Goal: Task Accomplishment & Management: Complete application form

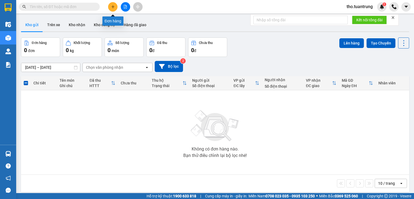
click at [114, 8] on icon "plus" at bounding box center [113, 7] width 4 height 4
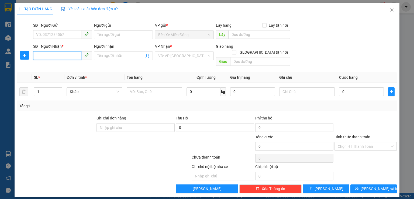
click at [76, 56] on input "SĐT Người Nhận *" at bounding box center [57, 55] width 48 height 9
type input "0905722677"
click at [176, 56] on input "search" at bounding box center [182, 56] width 49 height 8
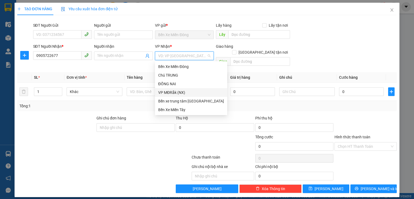
click at [182, 94] on div "VP MĐRắk (NX)" at bounding box center [191, 93] width 66 height 6
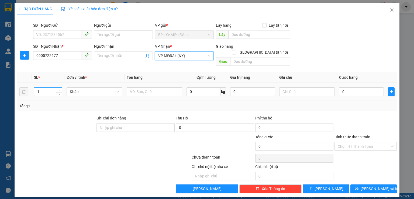
type input "2"
click at [60, 90] on icon "up" at bounding box center [60, 91] width 2 height 2
click at [152, 87] on input "text" at bounding box center [155, 91] width 56 height 9
click at [358, 87] on input "0" at bounding box center [361, 91] width 45 height 9
type input "3"
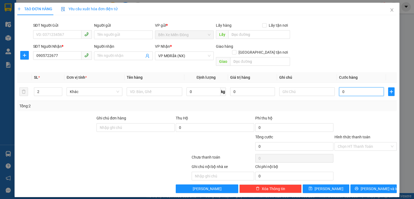
type input "3"
type input "0"
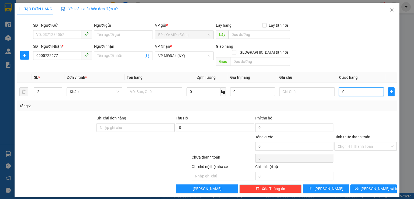
type input "03"
type input "3"
type input "030"
type input "30"
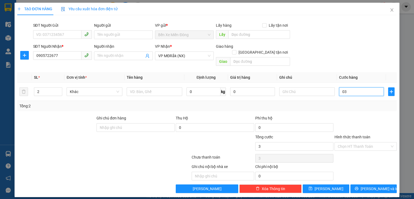
type input "30"
type input "0.300"
type input "300"
type input "03.000"
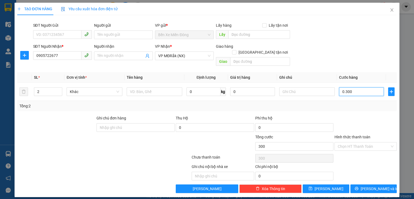
type input "3.000"
type input "030.000"
type input "30.000"
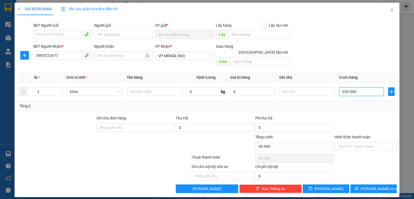
type input "0.300.000"
type input "300.000"
click at [199, 115] on div "Thu Hộ" at bounding box center [215, 118] width 78 height 6
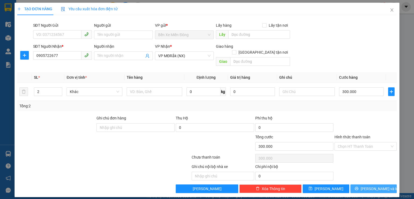
click at [375, 186] on span "[PERSON_NAME] và In" at bounding box center [380, 189] width 38 height 6
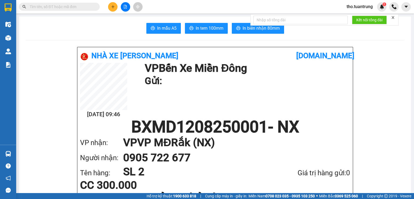
click at [59, 4] on input "text" at bounding box center [62, 7] width 64 height 6
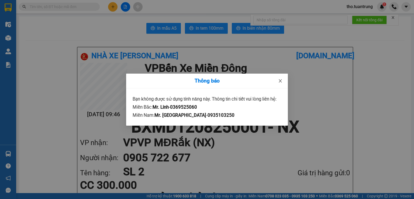
drag, startPoint x: 279, startPoint y: 82, endPoint x: 354, endPoint y: 63, distance: 78.0
click at [279, 81] on icon "close" at bounding box center [280, 81] width 4 height 4
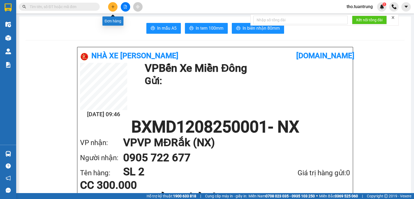
click at [110, 8] on button at bounding box center [112, 6] width 9 height 9
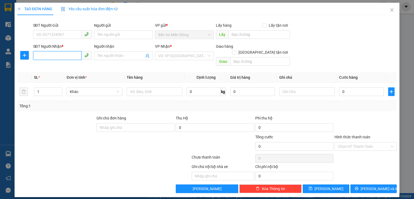
click at [66, 56] on input "SĐT Người Nhận *" at bounding box center [57, 55] width 48 height 9
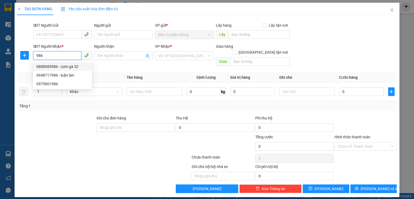
click at [63, 67] on div "0888085986 - cơm gà 52" at bounding box center [62, 67] width 52 height 6
type input "0888085986"
type input "cơm gà 52"
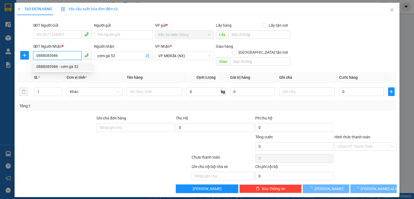
type input "200.000"
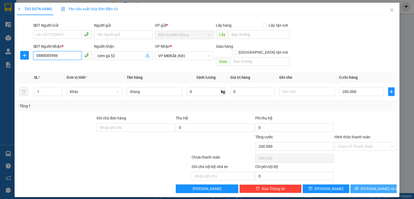
type input "0888085986"
click at [380, 186] on span "[PERSON_NAME] và In" at bounding box center [380, 189] width 38 height 6
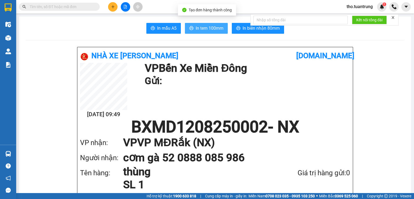
click at [204, 30] on span "In tem 100mm" at bounding box center [210, 28] width 28 height 7
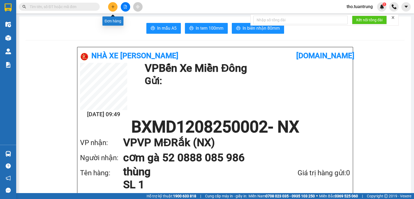
click at [116, 8] on button at bounding box center [112, 6] width 9 height 9
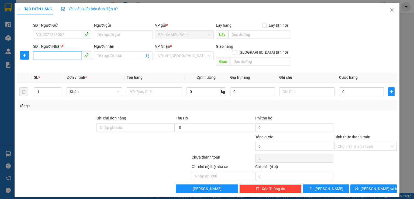
click at [43, 57] on input "SĐT Người Nhận *" at bounding box center [57, 55] width 48 height 9
type input "0984693850"
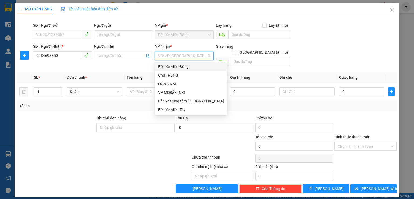
click at [182, 55] on input "search" at bounding box center [182, 56] width 49 height 8
click at [193, 92] on div "VP MĐRắk (NX)" at bounding box center [191, 93] width 66 height 6
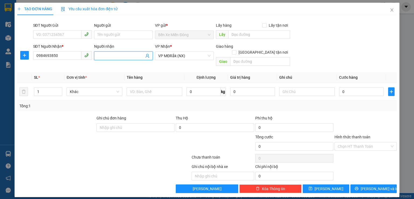
click at [116, 57] on input "Người nhận" at bounding box center [120, 56] width 47 height 6
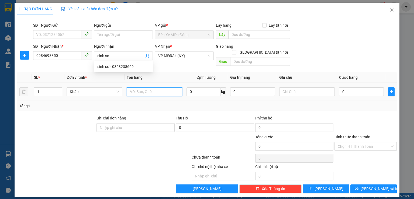
drag, startPoint x: 142, startPoint y: 85, endPoint x: 141, endPoint y: 88, distance: 3.9
click at [142, 87] on input "text" at bounding box center [155, 91] width 56 height 9
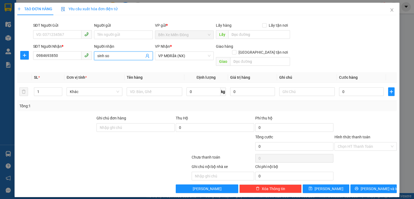
click at [117, 55] on input "sinh so" at bounding box center [120, 56] width 47 height 6
click at [97, 56] on input "sinh so" at bounding box center [120, 56] width 47 height 6
type input "cx sinh so"
click at [163, 87] on input "text" at bounding box center [155, 91] width 56 height 9
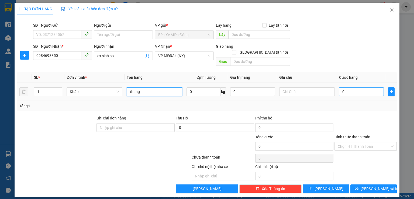
type input "thung"
click at [359, 89] on input "0" at bounding box center [361, 91] width 45 height 9
click at [365, 142] on input "Hình thức thanh toán" at bounding box center [364, 146] width 52 height 8
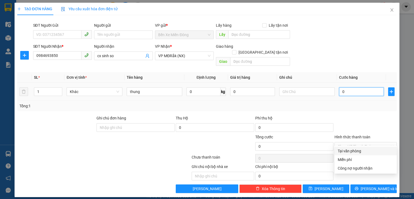
click at [357, 89] on input "0" at bounding box center [361, 91] width 45 height 9
type input "1"
type input "0"
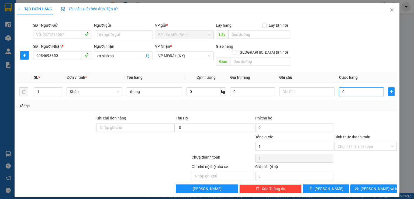
type input "0"
type input "01"
type input "1"
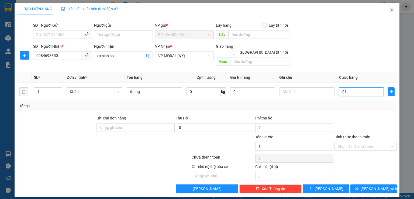
type input "010"
type input "10"
type input "0.100"
type input "100"
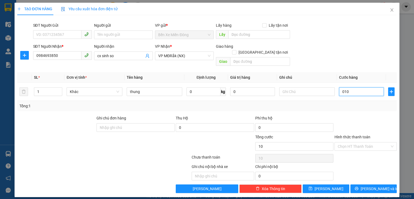
type input "100"
type input "01.000"
type input "1.000"
type input "010.000"
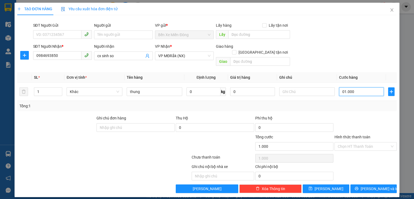
type input "10.000"
type input "0.100.000"
type input "100.000"
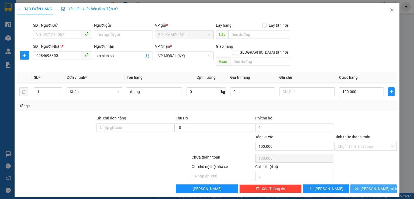
click at [377, 186] on span "[PERSON_NAME] và In" at bounding box center [380, 189] width 38 height 6
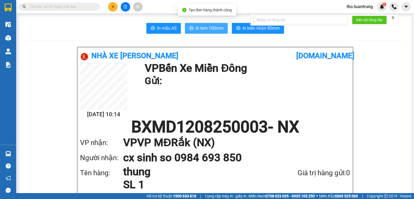
click at [205, 26] on span "In tem 100mm" at bounding box center [210, 28] width 28 height 7
drag, startPoint x: 340, startPoint y: 34, endPoint x: 337, endPoint y: 15, distance: 18.8
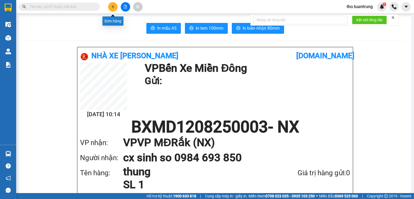
click at [113, 10] on button at bounding box center [112, 6] width 9 height 9
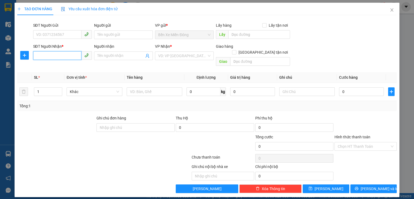
click at [55, 57] on input "SĐT Người Nhận *" at bounding box center [57, 55] width 48 height 9
type input "0773444999"
drag, startPoint x: 57, startPoint y: 67, endPoint x: 63, endPoint y: 62, distance: 8.3
click at [58, 64] on div "0773444999" at bounding box center [62, 67] width 52 height 6
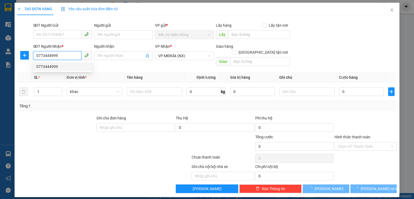
type input "70.000"
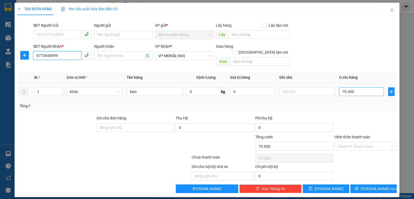
type input "0773444999"
click at [363, 87] on input "70.000" at bounding box center [361, 91] width 45 height 9
type input "5"
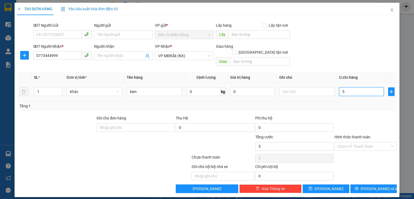
type input "50"
type input "500"
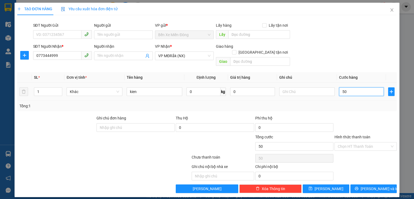
type input "500"
type input "5.000"
type input "50.000"
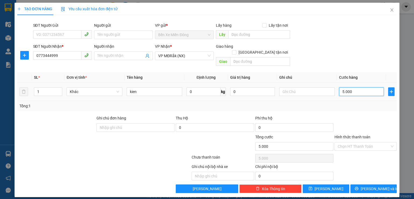
type input "50.000"
click at [384, 185] on button "[PERSON_NAME] và In" at bounding box center [374, 189] width 47 height 9
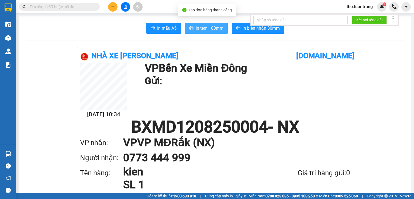
click at [204, 29] on span "In tem 100mm" at bounding box center [210, 28] width 28 height 7
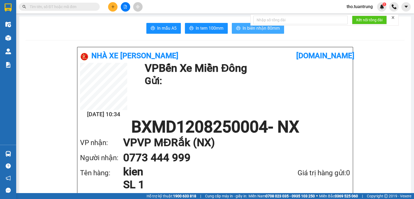
click at [254, 33] on button "In biên nhận 80mm" at bounding box center [258, 28] width 52 height 11
click at [110, 6] on button at bounding box center [112, 6] width 9 height 9
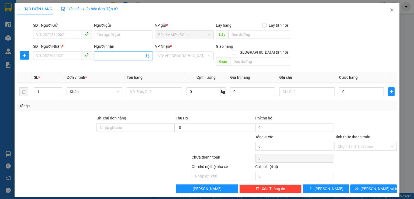
click at [119, 58] on input "Người nhận" at bounding box center [120, 56] width 47 height 6
click at [71, 53] on input "SĐT Người Nhận *" at bounding box center [57, 55] width 48 height 9
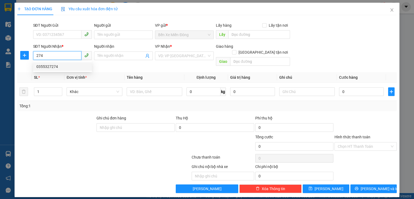
click at [69, 68] on div "0355327274" at bounding box center [62, 67] width 52 height 6
type input "0355327274"
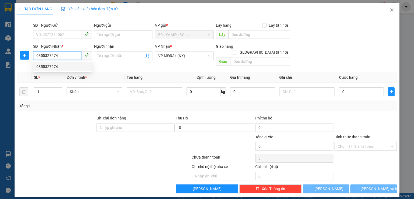
type input "100.000"
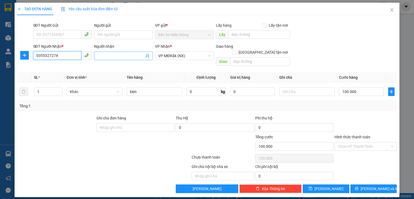
type input "0355327274"
click at [114, 55] on input "Người nhận" at bounding box center [120, 56] width 47 height 6
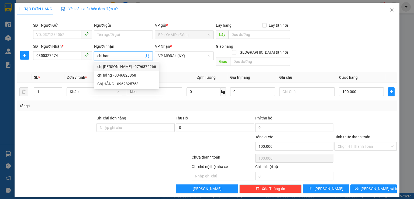
type input "chi han"
drag, startPoint x: 79, startPoint y: 146, endPoint x: 93, endPoint y: 122, distance: 27.5
click at [81, 141] on div at bounding box center [72, 143] width 111 height 19
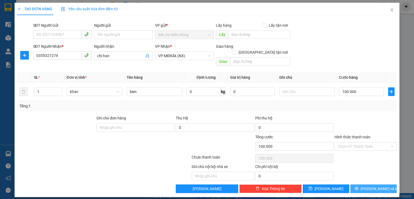
click at [381, 186] on span "[PERSON_NAME] và In" at bounding box center [380, 189] width 38 height 6
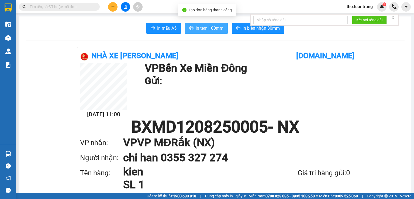
click at [207, 31] on span "In tem 100mm" at bounding box center [210, 28] width 28 height 7
